Goal: Task Accomplishment & Management: Use online tool/utility

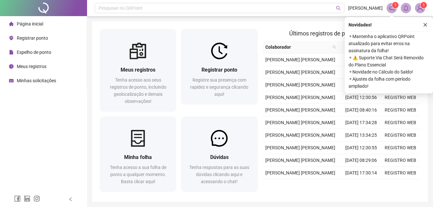
click at [32, 36] on span "Registrar ponto" at bounding box center [32, 37] width 31 height 5
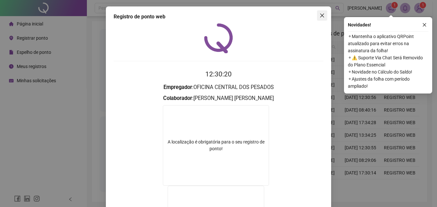
click at [321, 15] on icon "close" at bounding box center [323, 16] width 4 height 4
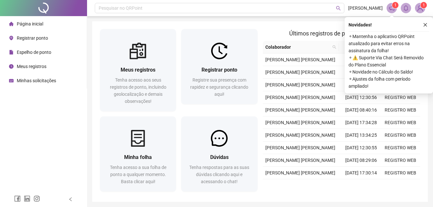
click at [40, 37] on span "Registrar ponto" at bounding box center [32, 37] width 31 height 5
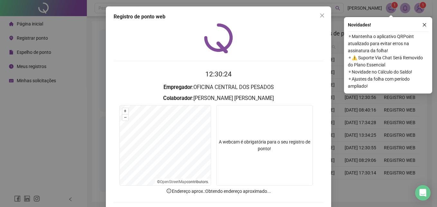
scroll to position [31, 0]
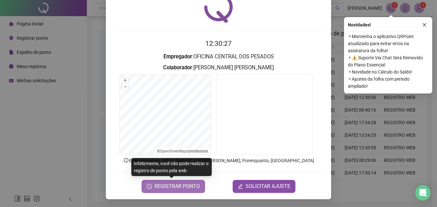
click at [167, 189] on span "REGISTRAR PONTO" at bounding box center [177, 186] width 45 height 8
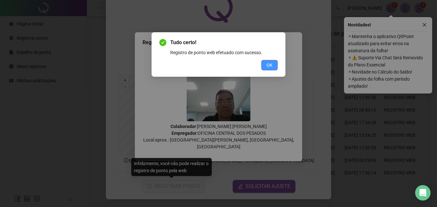
click at [274, 65] on button "OK" at bounding box center [270, 65] width 16 height 10
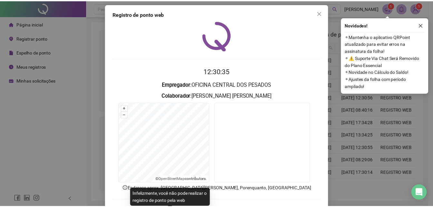
scroll to position [0, 0]
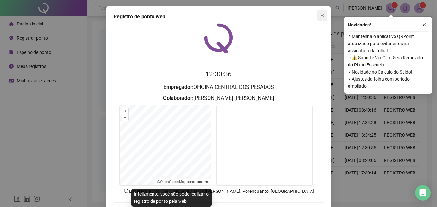
click at [321, 15] on icon "close" at bounding box center [322, 15] width 5 height 5
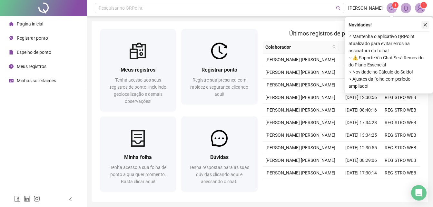
click at [426, 25] on icon "close" at bounding box center [425, 25] width 5 height 5
click at [425, 24] on icon "close" at bounding box center [425, 25] width 5 height 5
